Goal: Book appointment/travel/reservation

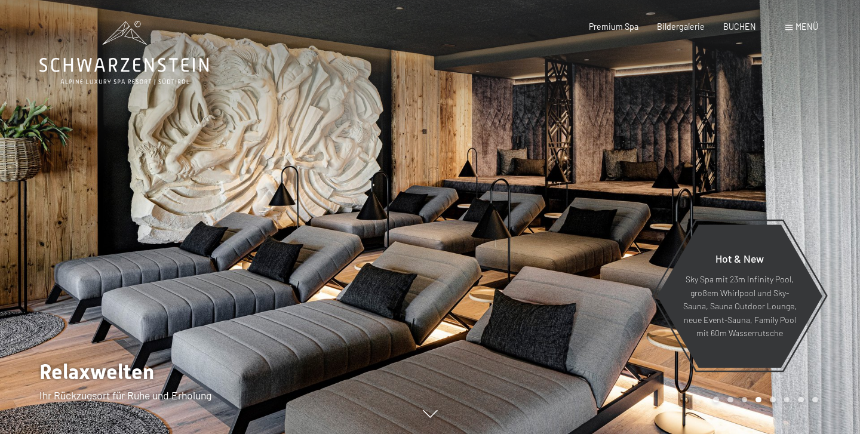
click at [791, 30] on div "Menü" at bounding box center [801, 27] width 33 height 12
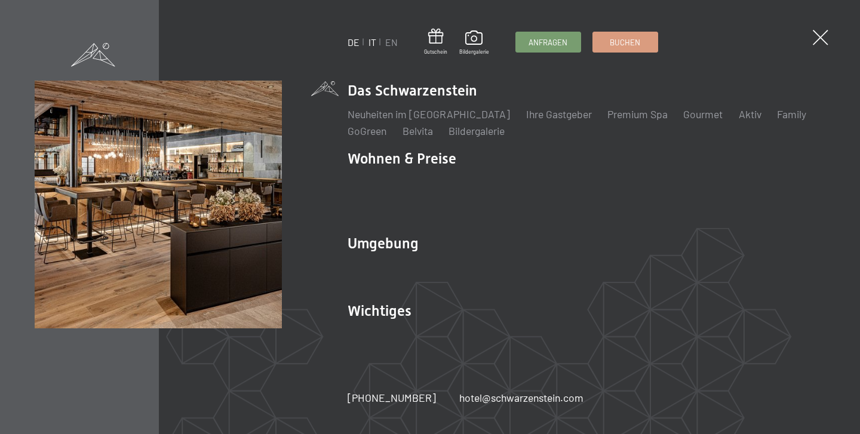
click at [372, 42] on link "IT" at bounding box center [373, 41] width 8 height 11
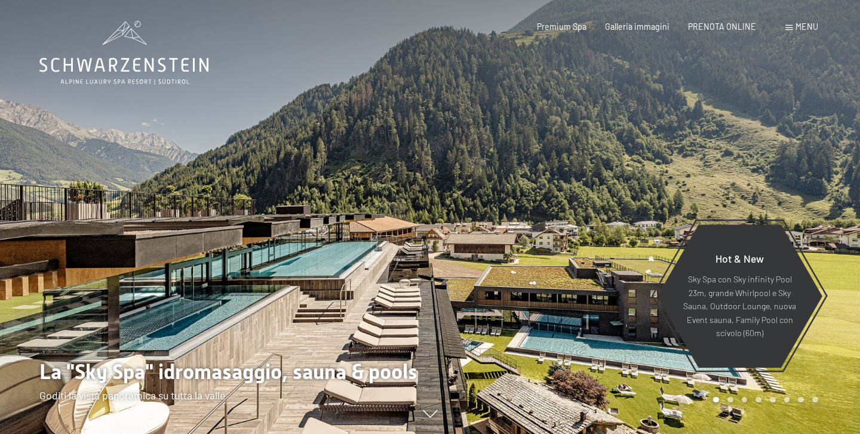
click at [811, 27] on span "Menu" at bounding box center [807, 27] width 23 height 10
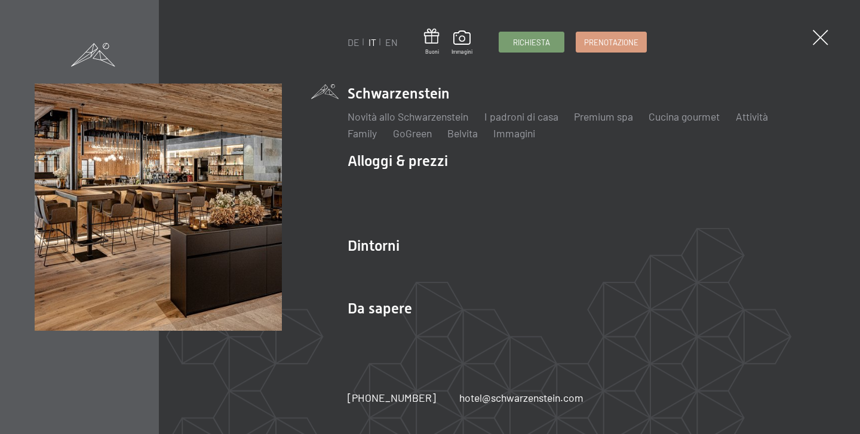
click at [375, 44] on link "IT" at bounding box center [373, 41] width 8 height 11
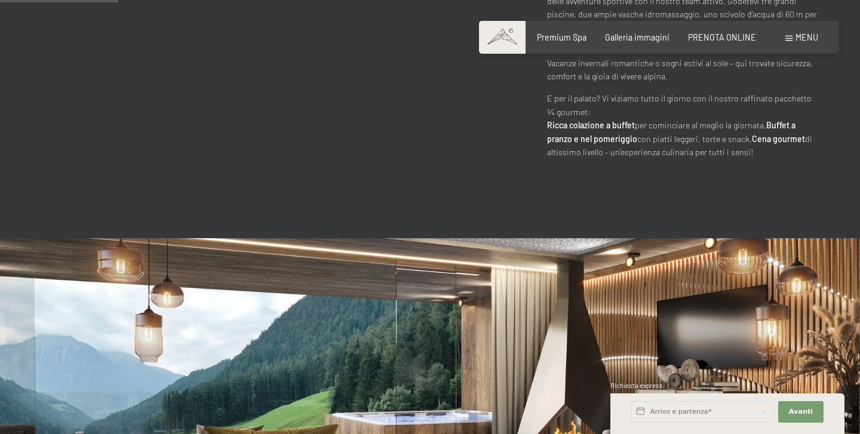
click at [738, 423] on div "Arrivo e partenza*" at bounding box center [703, 411] width 147 height 29
click at [733, 411] on input "text" at bounding box center [702, 412] width 143 height 22
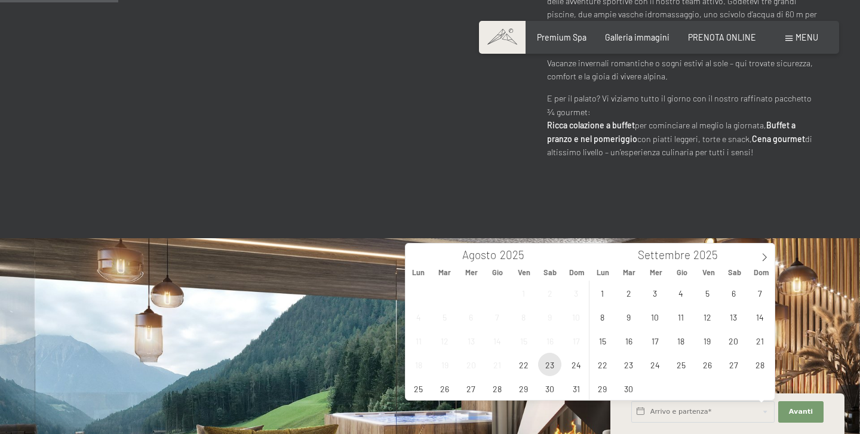
click at [548, 361] on span "23" at bounding box center [549, 364] width 23 height 23
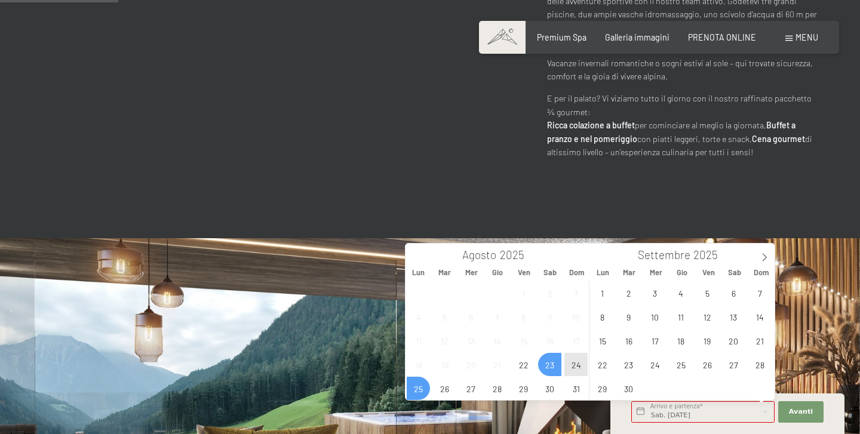
click at [418, 391] on span "25" at bounding box center [418, 388] width 23 height 23
type input "Sab. 23/08/2025 - Lun. 25/08/2025"
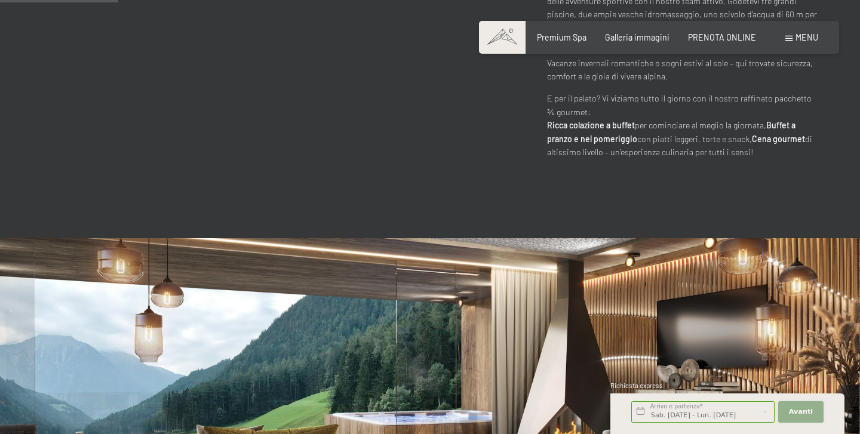
click at [805, 413] on span "Avanti" at bounding box center [801, 412] width 24 height 10
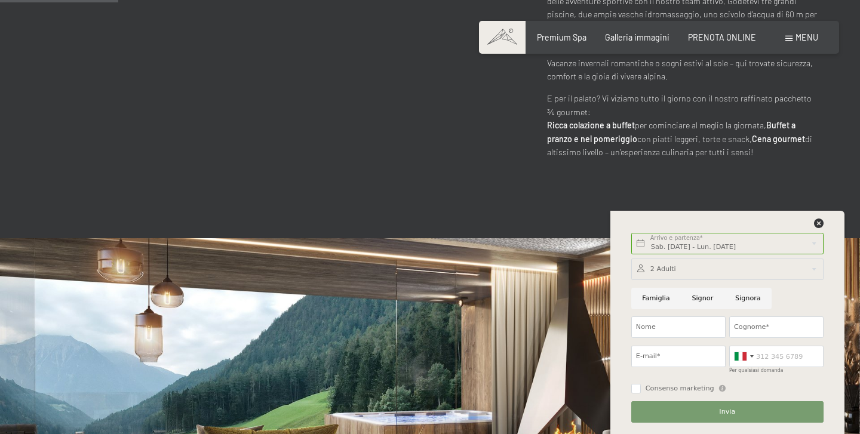
click at [657, 272] on div at bounding box center [727, 270] width 192 height 22
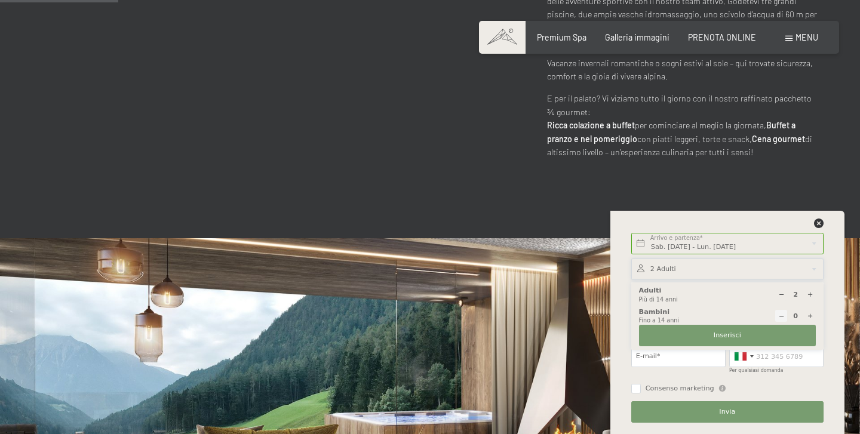
click at [811, 297] on icon at bounding box center [810, 294] width 7 height 7
type input "4"
click at [781, 334] on button "Inserisci" at bounding box center [727, 336] width 177 height 22
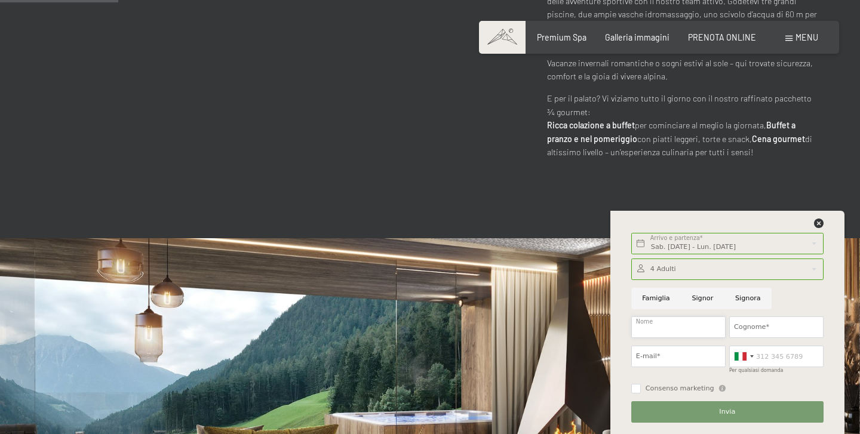
click at [680, 329] on input "Nome" at bounding box center [678, 328] width 94 height 22
type input "Martina"
type input "Bravi"
type input "3345490533"
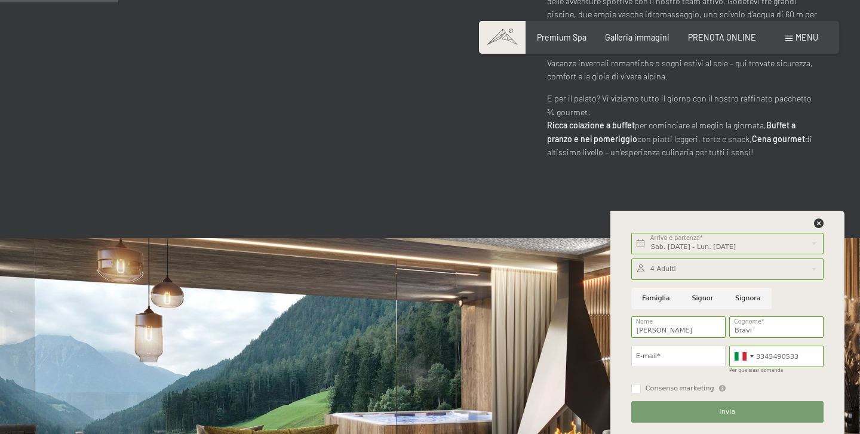
click at [651, 390] on span "Consenso marketing" at bounding box center [680, 389] width 69 height 10
click at [641, 390] on input "Consenso marketing" at bounding box center [636, 389] width 10 height 10
checkbox input "false"
click at [651, 349] on input "E-mail*" at bounding box center [678, 357] width 94 height 22
type input "martinabravi01@gmail.com"
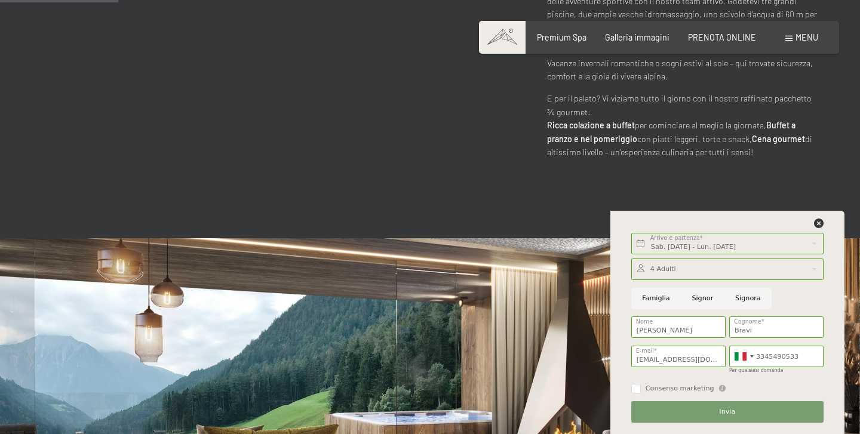
click at [630, 388] on div "Consenso marketing Il sottoscritto, letta e compresa l’informativa di cui a que…" at bounding box center [728, 388] width 196 height 20
click at [634, 389] on input "Consenso marketing" at bounding box center [636, 389] width 10 height 10
checkbox input "true"
click at [646, 407] on button "Invia" at bounding box center [727, 412] width 192 height 22
